Goal: Task Accomplishment & Management: Manage account settings

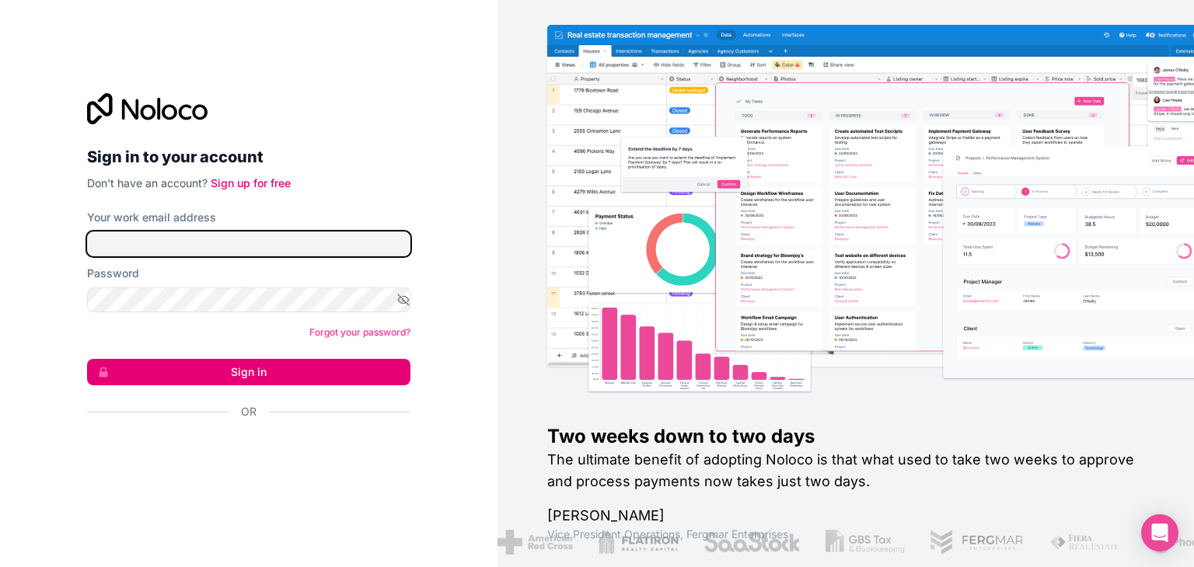
click at [212, 233] on input "Your work email address" at bounding box center [248, 244] width 323 height 25
type input "[EMAIL_ADDRESS][DOMAIN_NAME]"
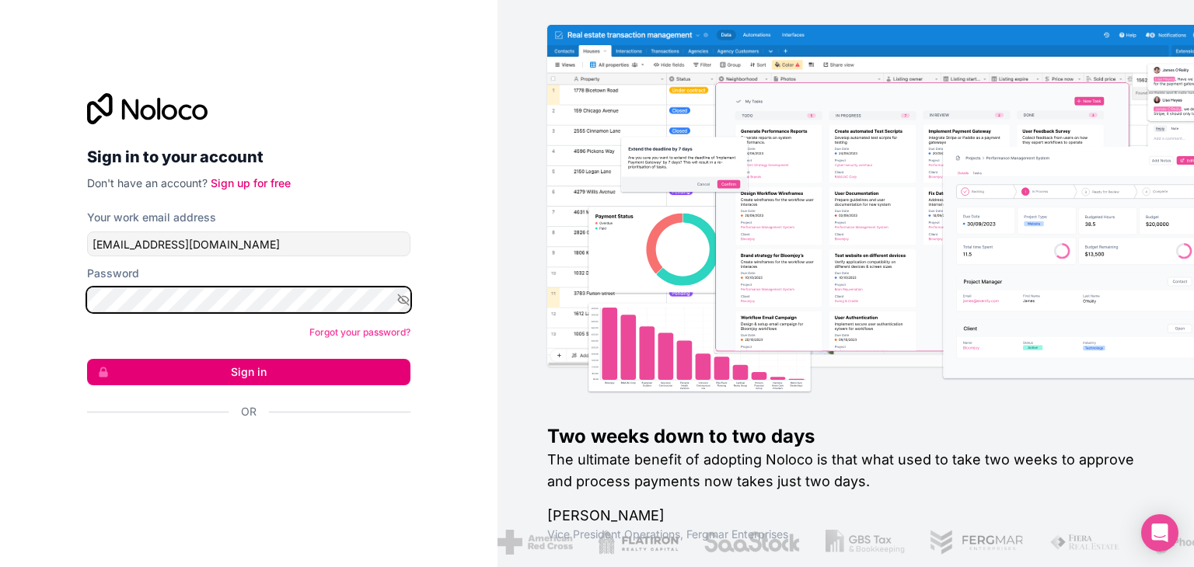
click at [87, 359] on button "Sign in" at bounding box center [248, 372] width 323 height 26
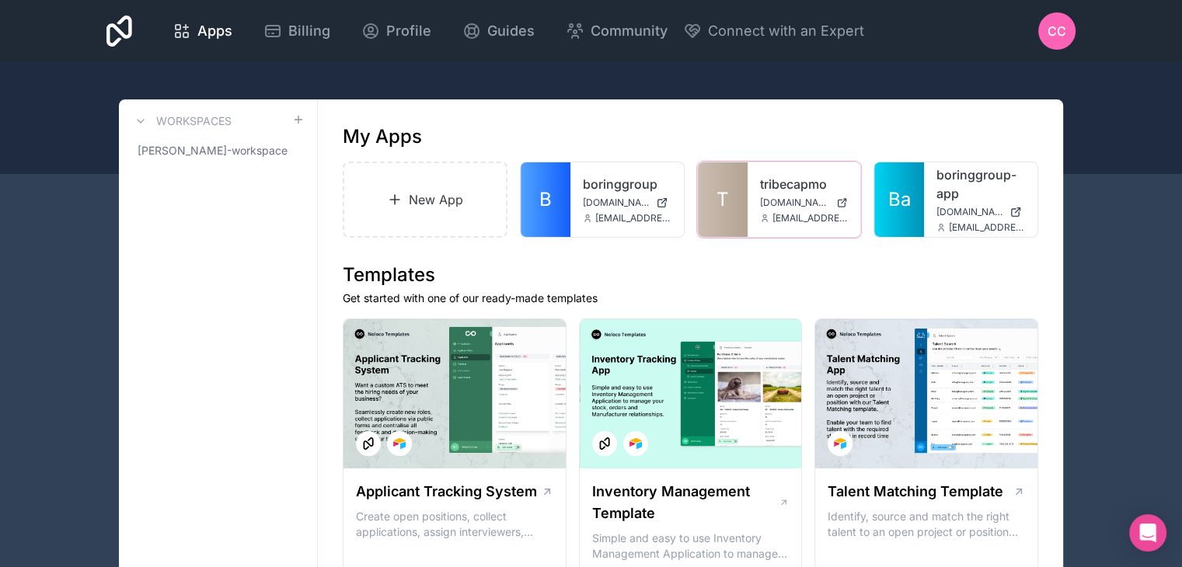
click at [738, 197] on link "T" at bounding box center [723, 199] width 50 height 75
